Goal: Communication & Community: Ask a question

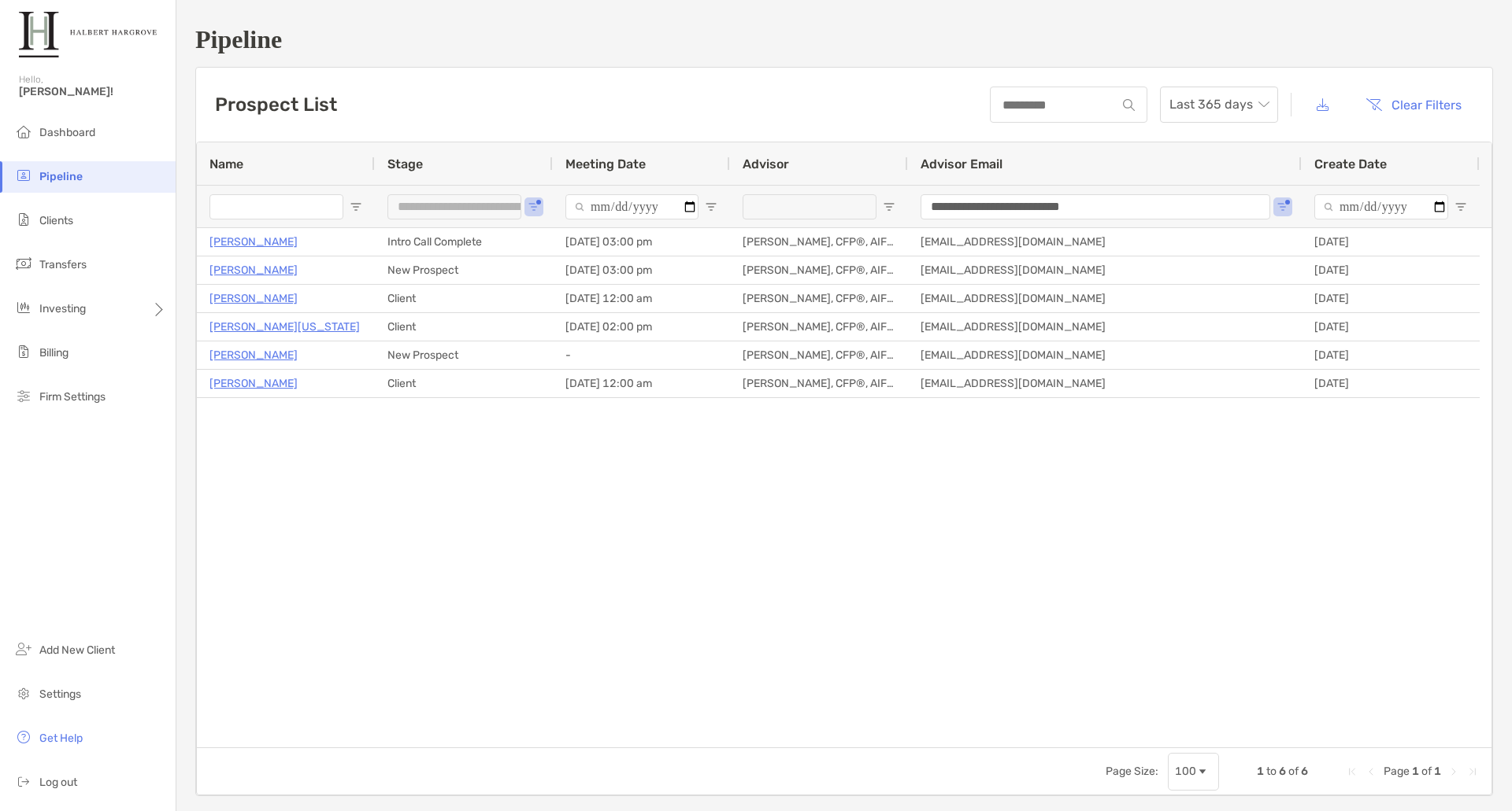
click at [40, 181] on span "Pipeline" at bounding box center [60, 176] width 43 height 13
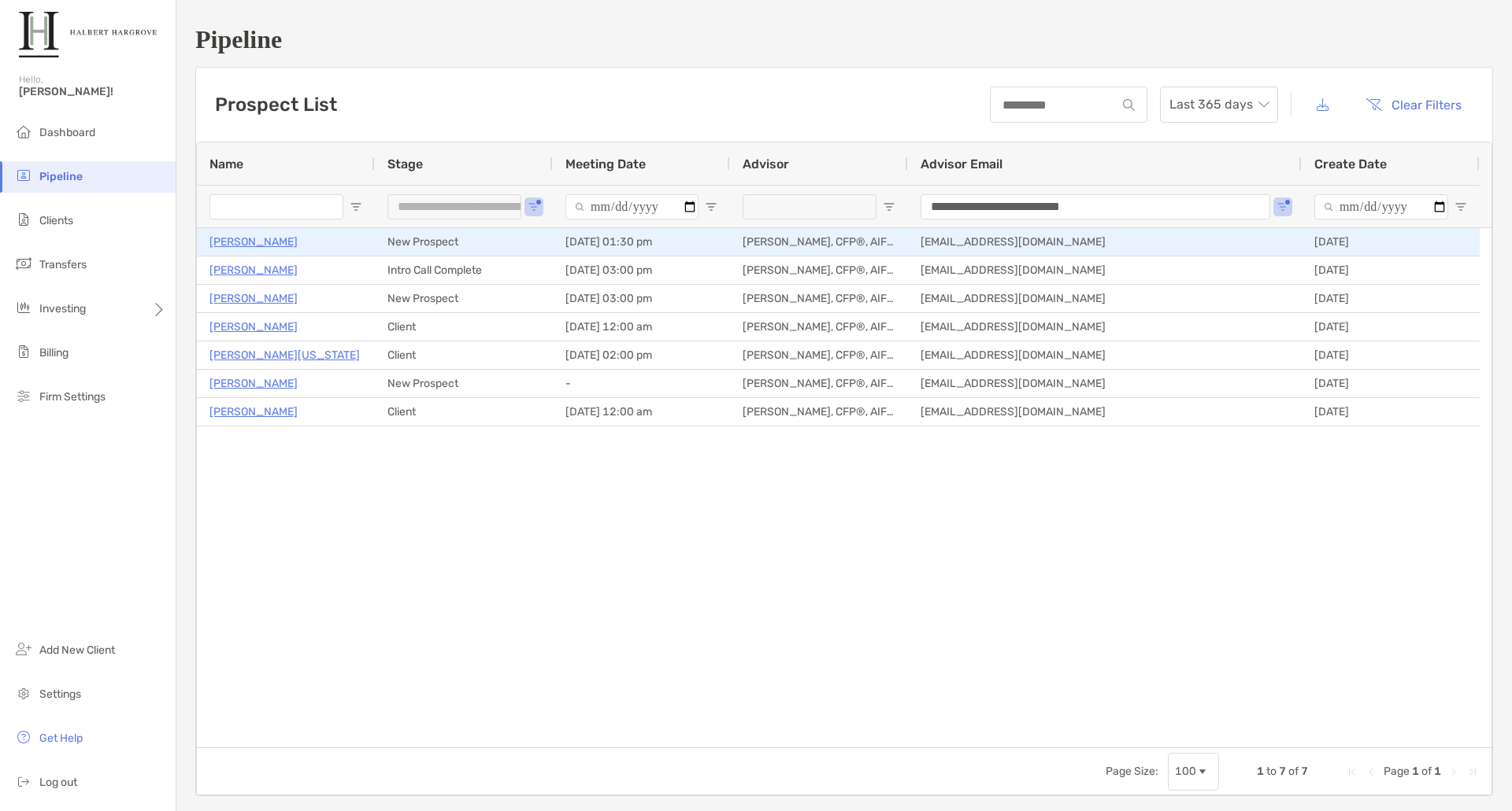
click at [246, 242] on p "[PERSON_NAME]" at bounding box center [253, 242] width 88 height 20
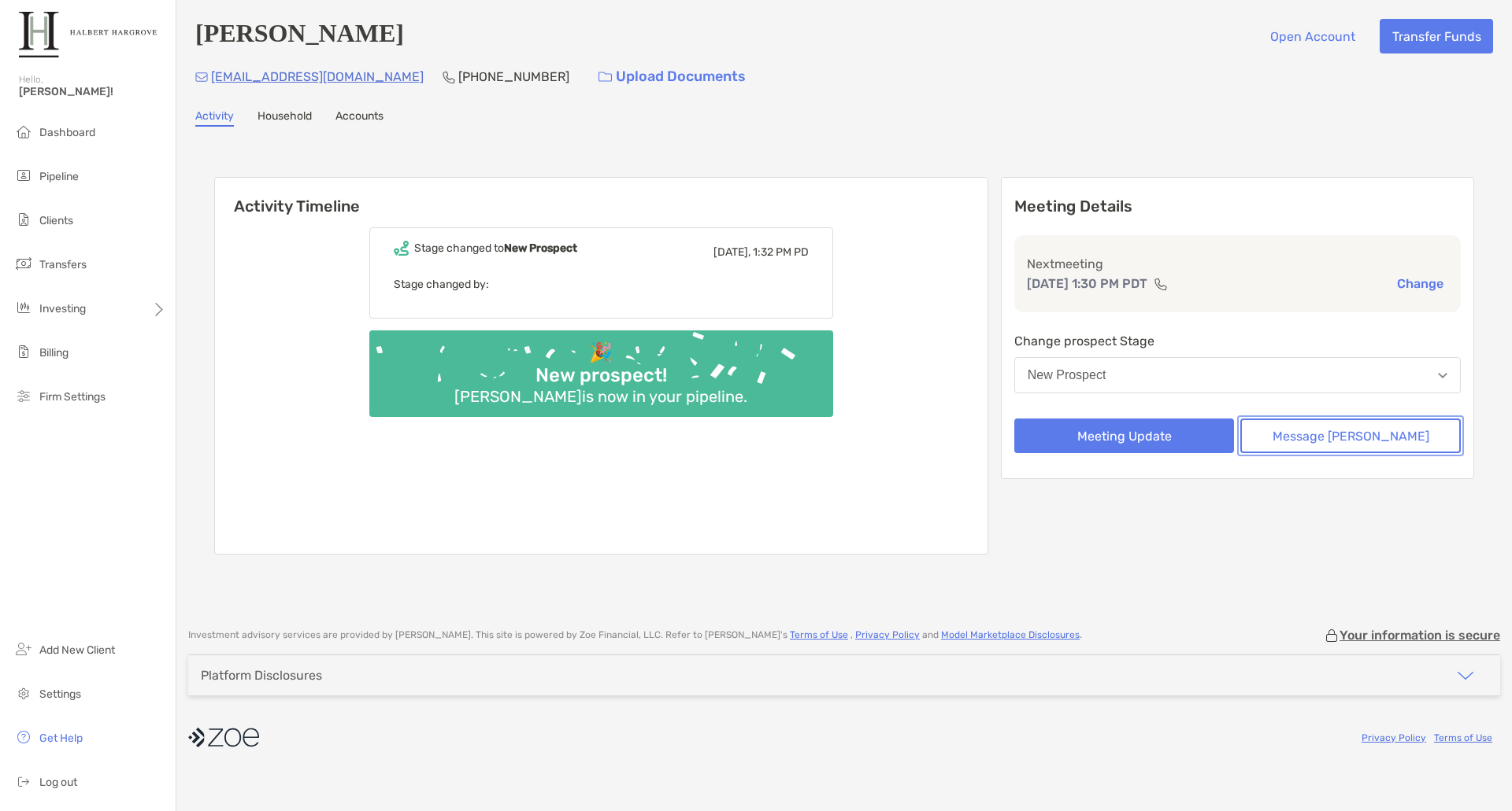
click at [1349, 446] on button "Message Zoe" at bounding box center [1350, 435] width 220 height 35
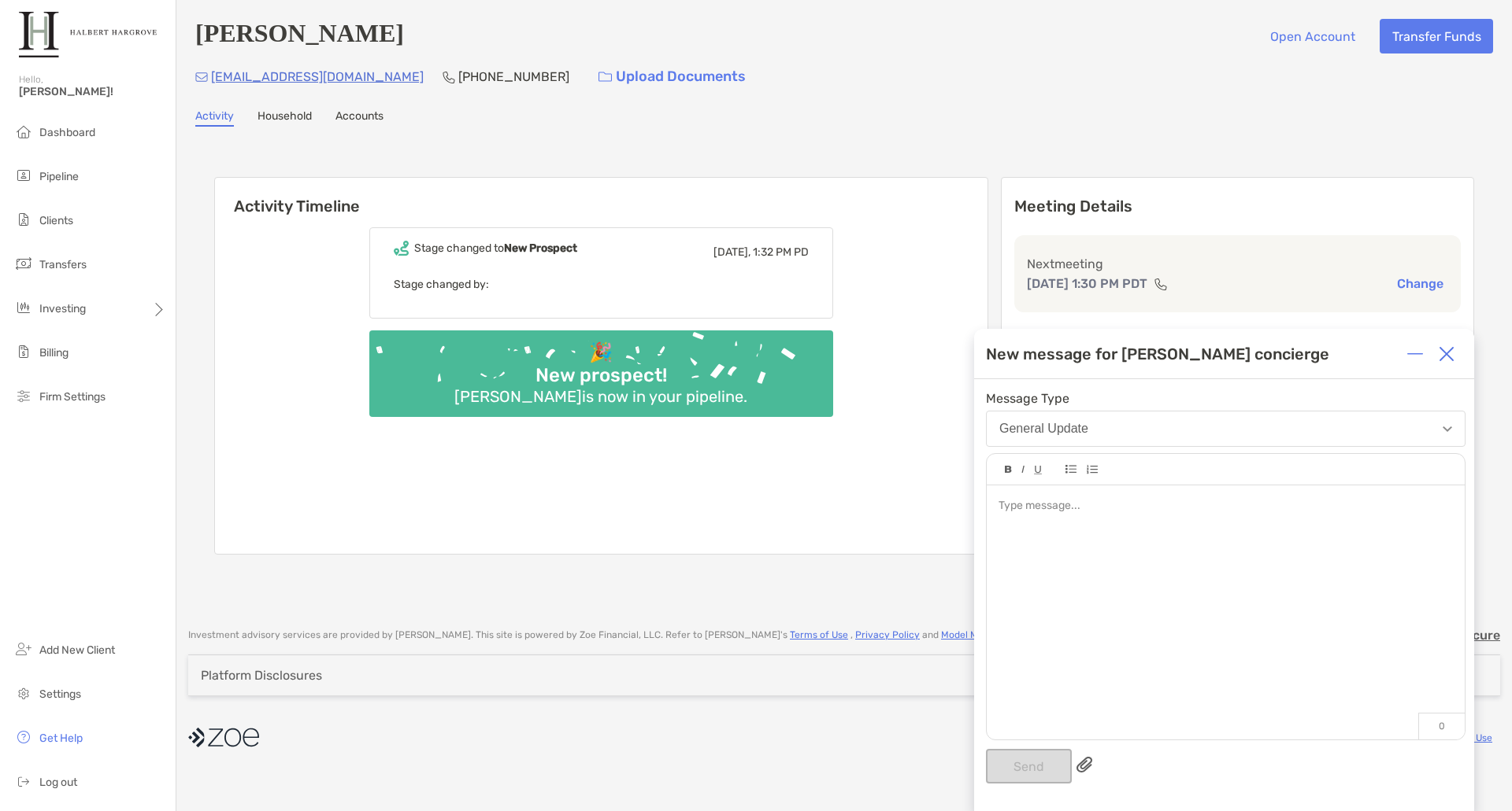
click at [1125, 541] on div at bounding box center [1226, 604] width 478 height 238
click at [1018, 760] on button "Send" at bounding box center [1029, 766] width 86 height 35
